Goal: Task Accomplishment & Management: Use online tool/utility

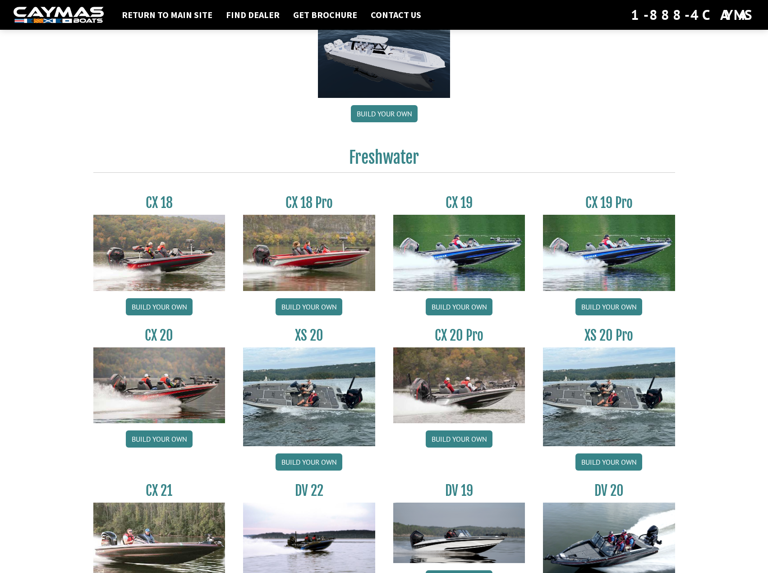
scroll to position [632, 0]
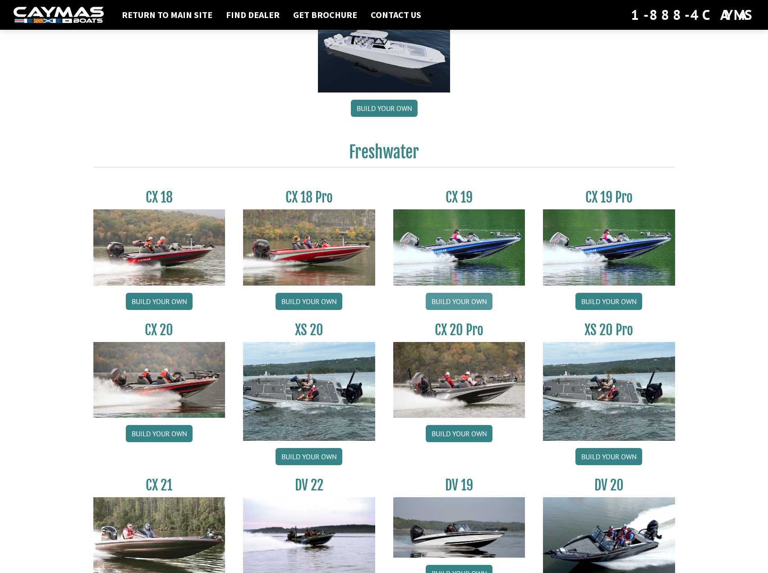
click at [467, 306] on link "Build your own" at bounding box center [459, 301] width 67 height 17
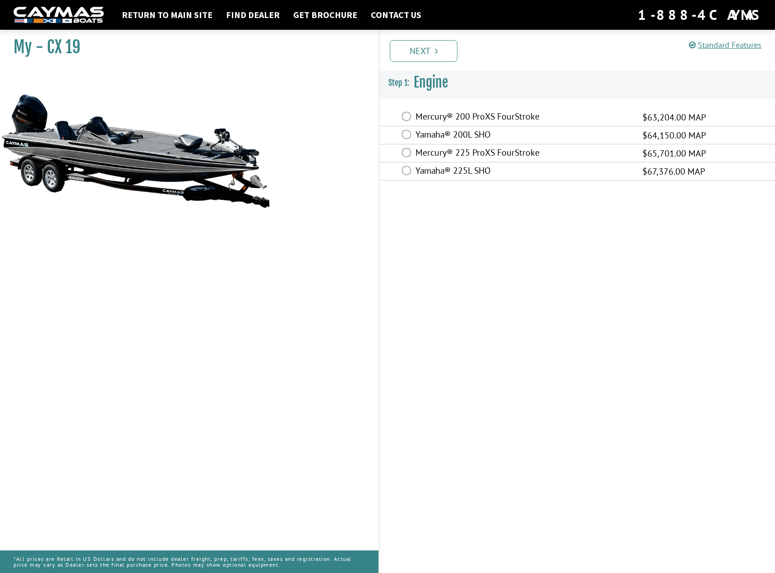
click at [481, 113] on label "Mercury® 200 ProXS FourStroke" at bounding box center [524, 117] width 216 height 13
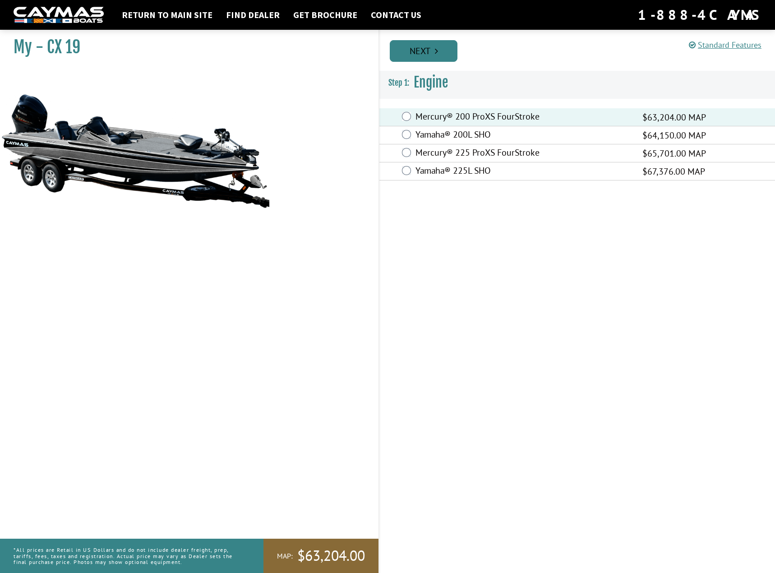
click at [436, 52] on icon "Pagination" at bounding box center [436, 50] width 3 height 9
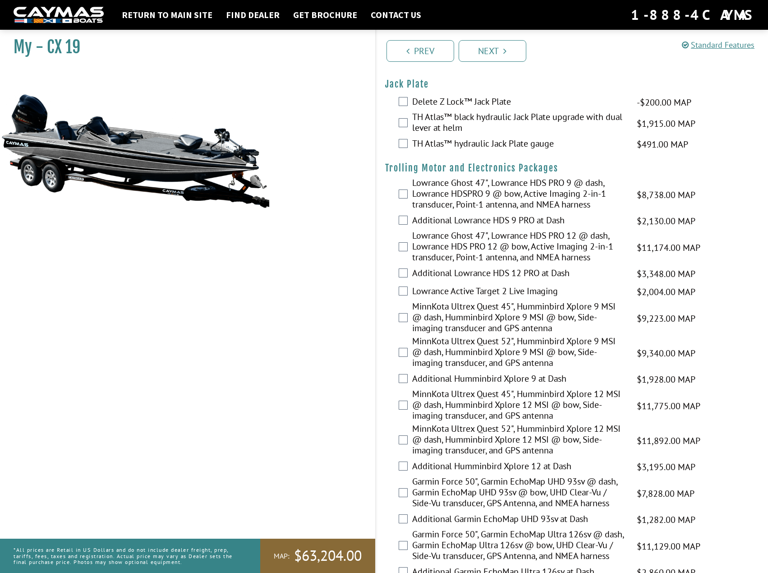
scroll to position [45, 0]
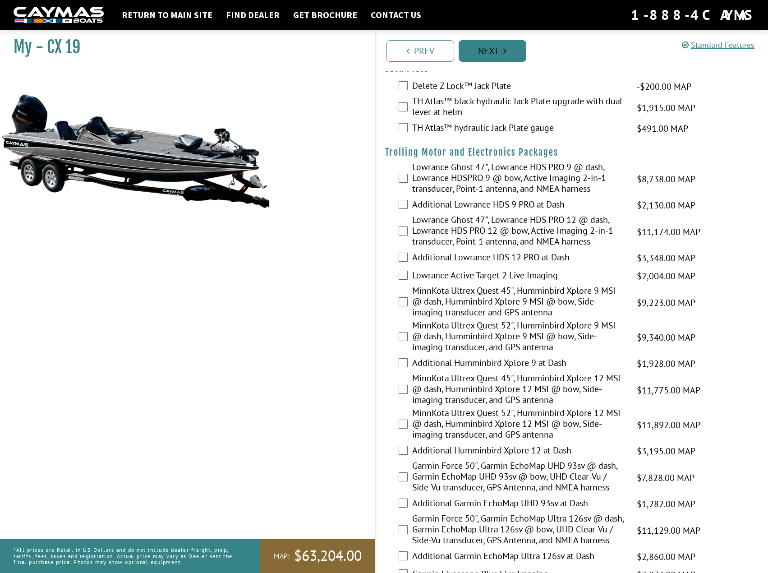
click at [499, 59] on link "Next" at bounding box center [493, 51] width 68 height 22
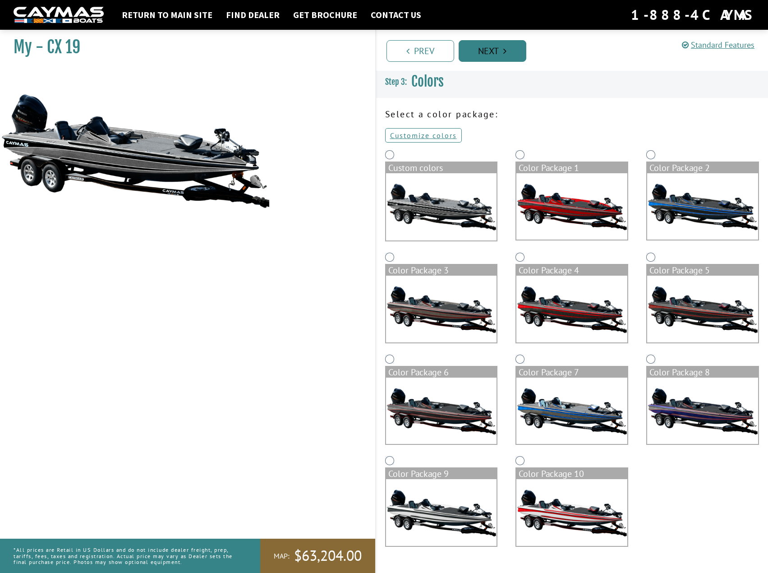
scroll to position [0, 0]
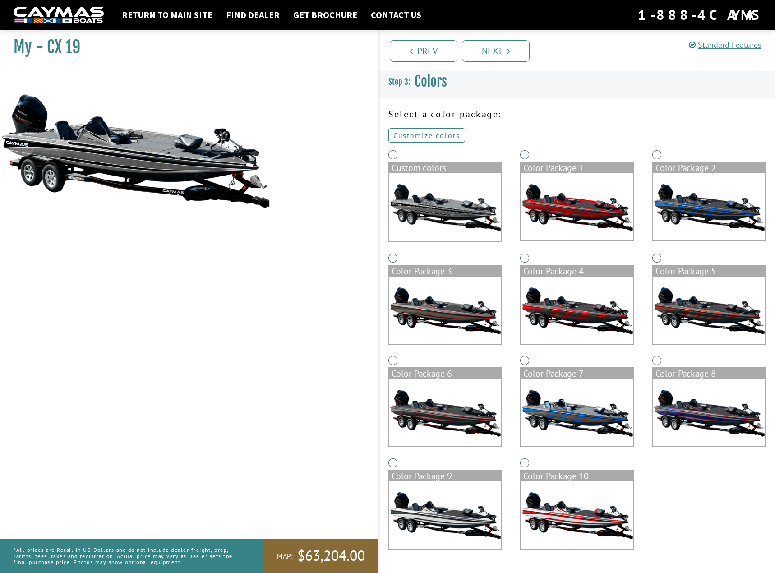
click at [433, 135] on link "Customize colors" at bounding box center [426, 135] width 77 height 14
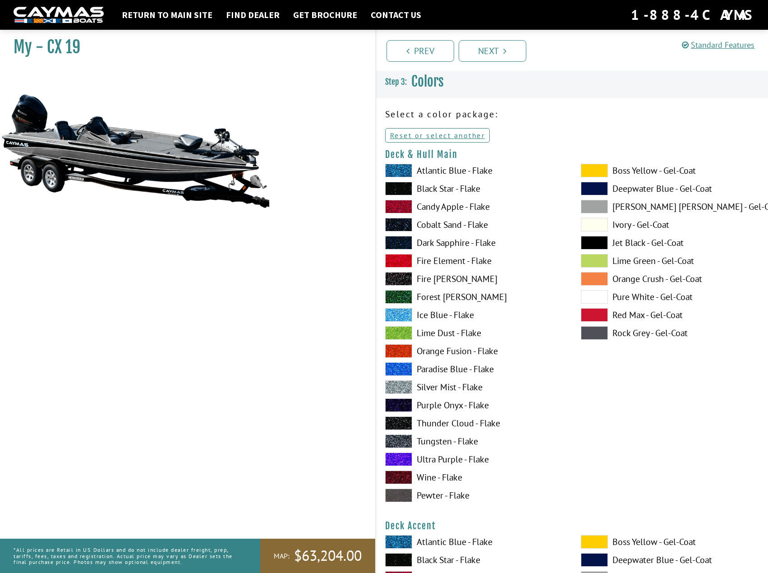
click at [425, 463] on label "Ultra Purple - Flake" at bounding box center [474, 460] width 178 height 14
click at [425, 205] on label "Candy Apple - Flake" at bounding box center [474, 207] width 178 height 14
click at [448, 266] on label "Fire Element - Flake" at bounding box center [474, 261] width 178 height 14
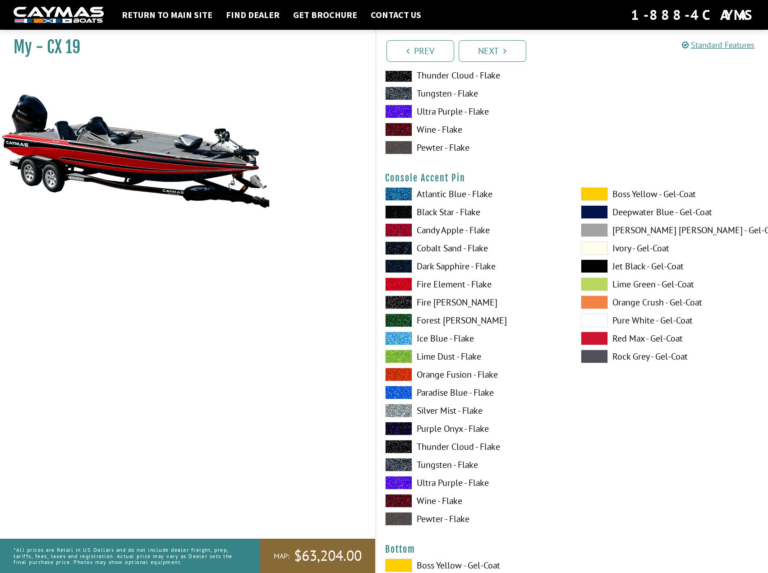
scroll to position [2932, 0]
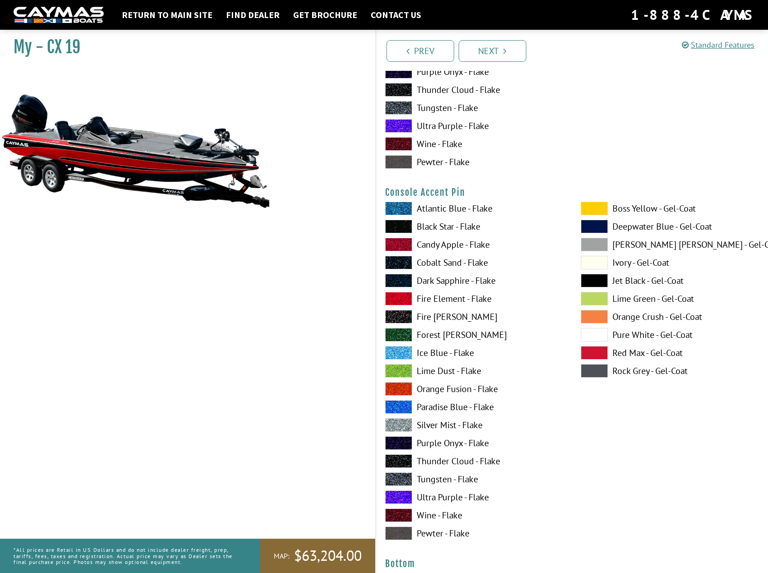
click at [455, 383] on label "Orange Fusion - Flake" at bounding box center [474, 389] width 178 height 14
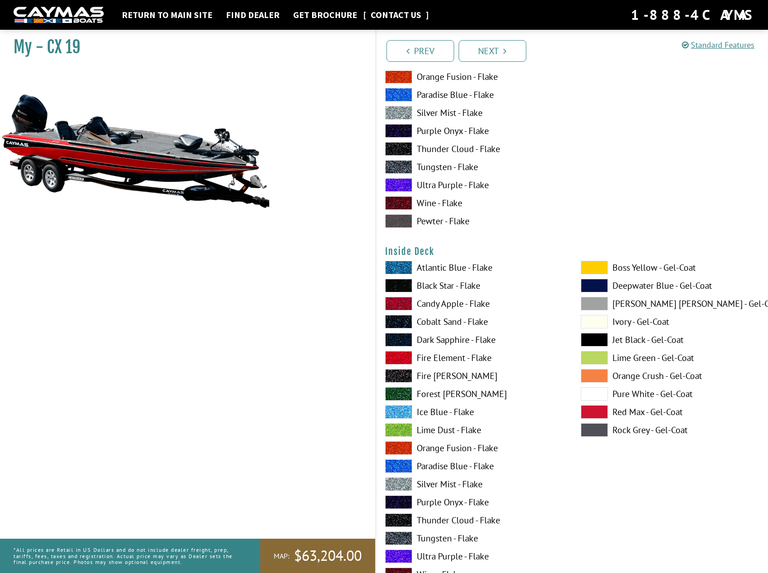
scroll to position [1534, 0]
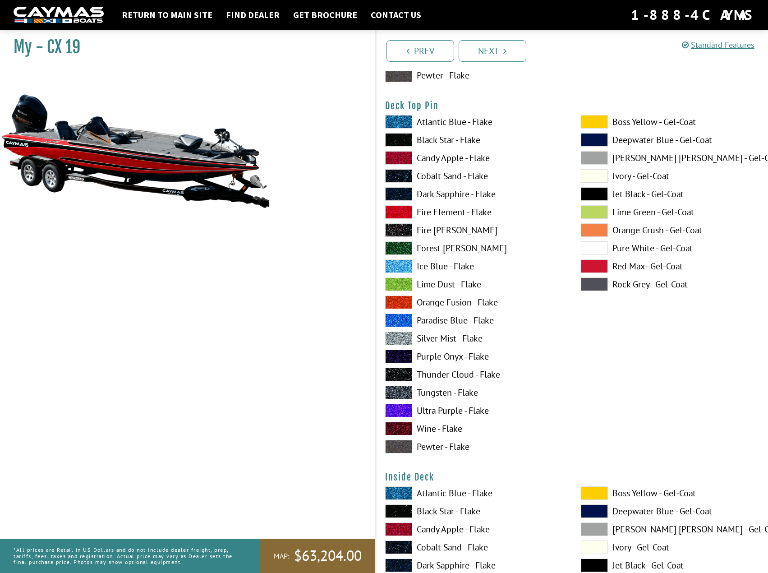
click at [449, 215] on label "Fire Element - Flake" at bounding box center [474, 212] width 178 height 14
click at [454, 197] on label "Dark Sapphire - Flake" at bounding box center [474, 194] width 178 height 14
drag, startPoint x: 439, startPoint y: 243, endPoint x: 438, endPoint y: 281, distance: 38.4
click at [438, 277] on div "Atlantic Blue - Flake Black Star - Flake Candy Apple - Flake Cobalt Sand - Flak…" at bounding box center [474, 286] width 196 height 343
click at [441, 321] on label "Paradise Blue - Flake" at bounding box center [474, 321] width 178 height 14
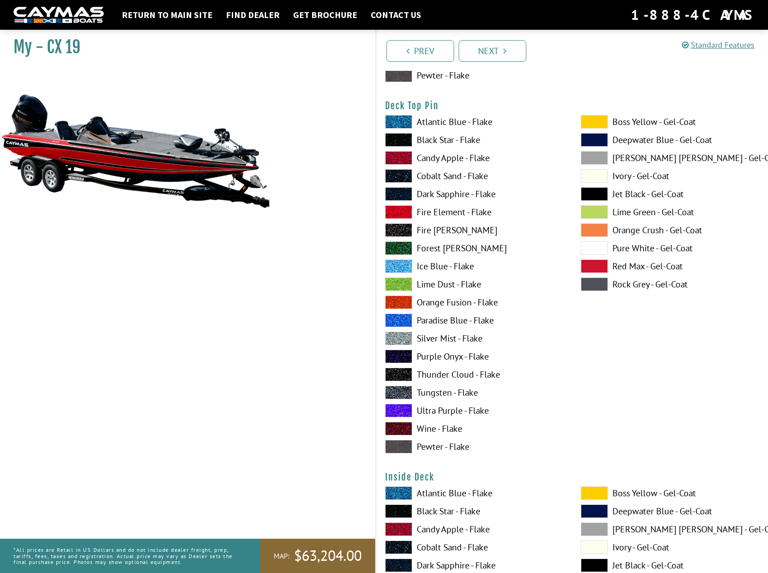
click at [446, 300] on label "Orange Fusion - Flake" at bounding box center [474, 303] width 178 height 14
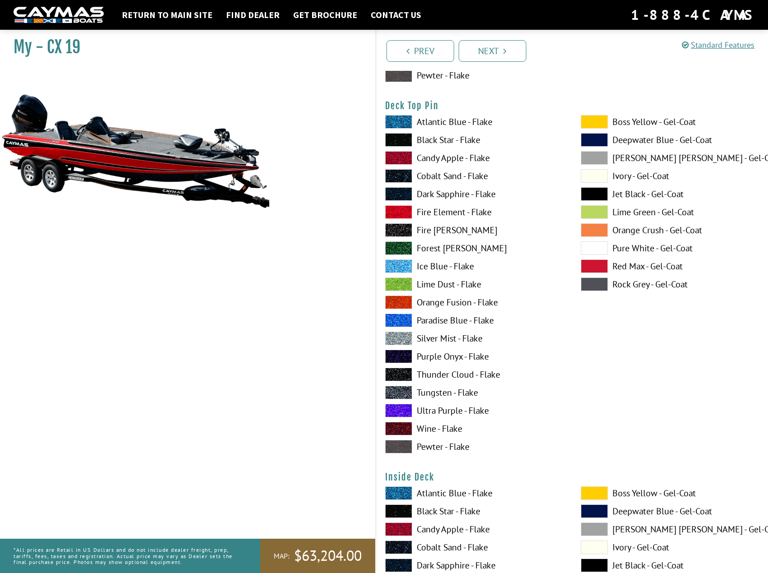
click at [446, 300] on label "Orange Fusion - Flake" at bounding box center [474, 303] width 178 height 14
click at [413, 299] on label "Orange Fusion - Flake" at bounding box center [474, 303] width 178 height 14
click at [411, 298] on span at bounding box center [398, 303] width 27 height 14
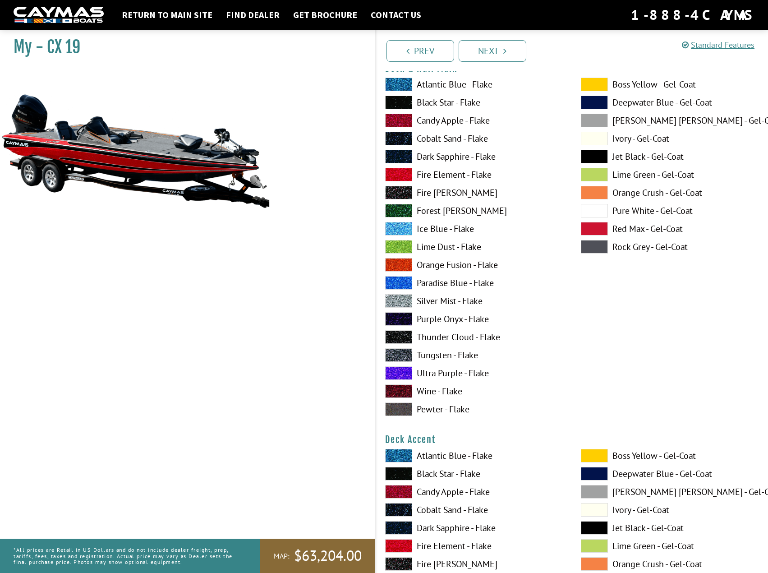
scroll to position [0, 0]
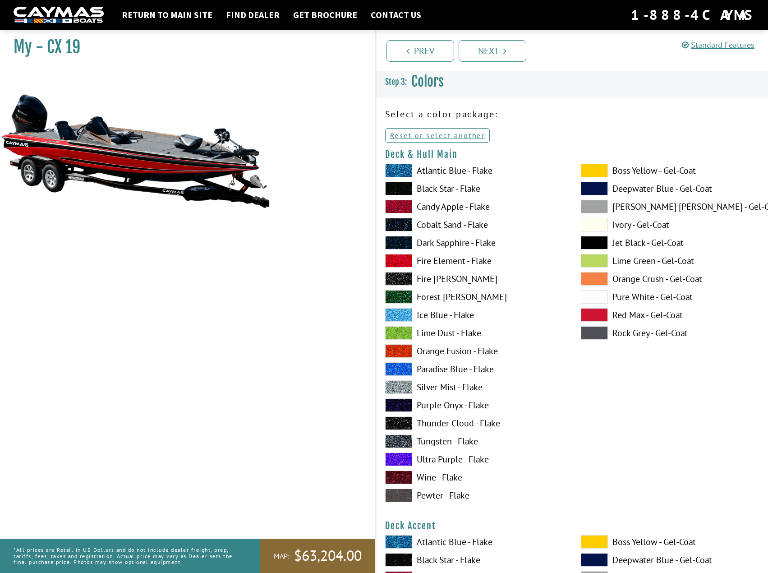
click at [400, 357] on span at bounding box center [398, 351] width 27 height 14
click at [633, 170] on label "Boss Yellow - Gel-Coat" at bounding box center [670, 171] width 178 height 14
